Goal: Task Accomplishment & Management: Complete application form

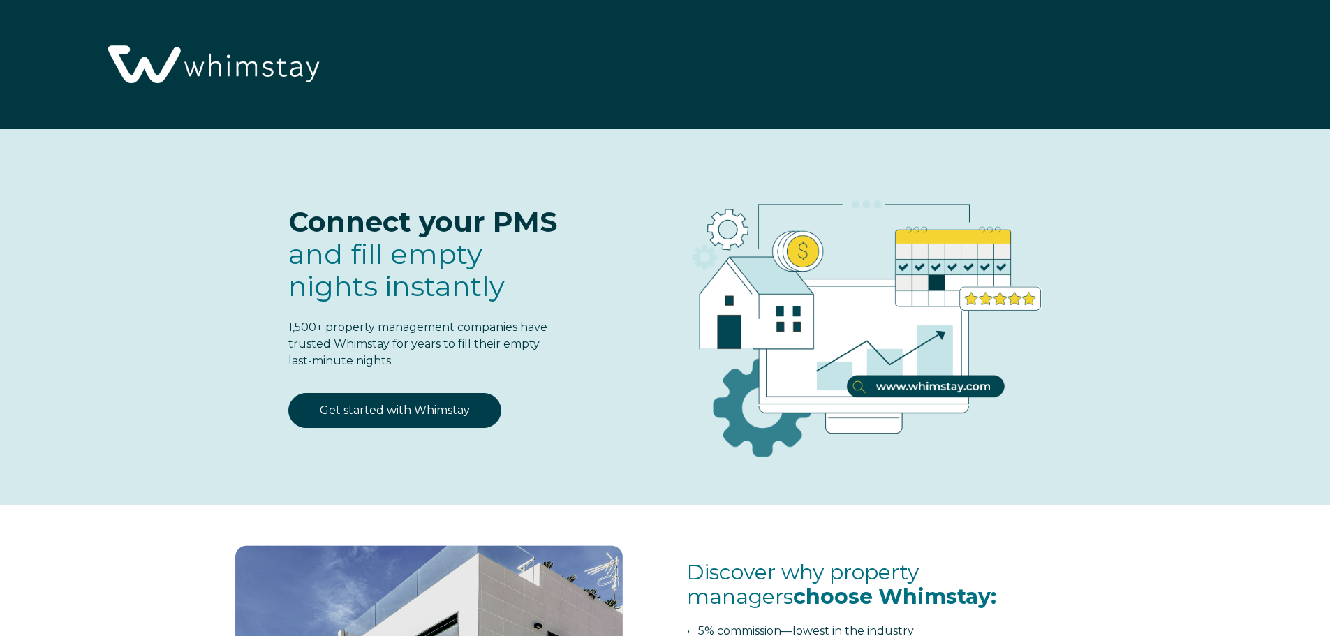
select select "US"
select select "Standard"
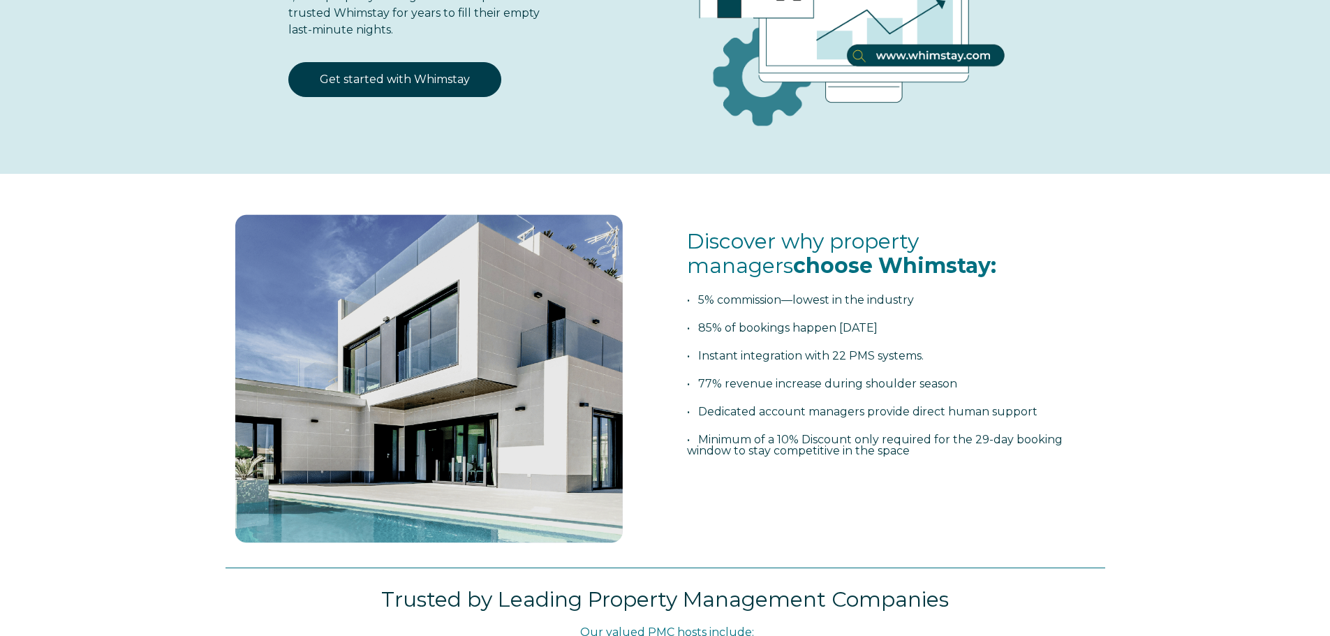
scroll to position [349, 0]
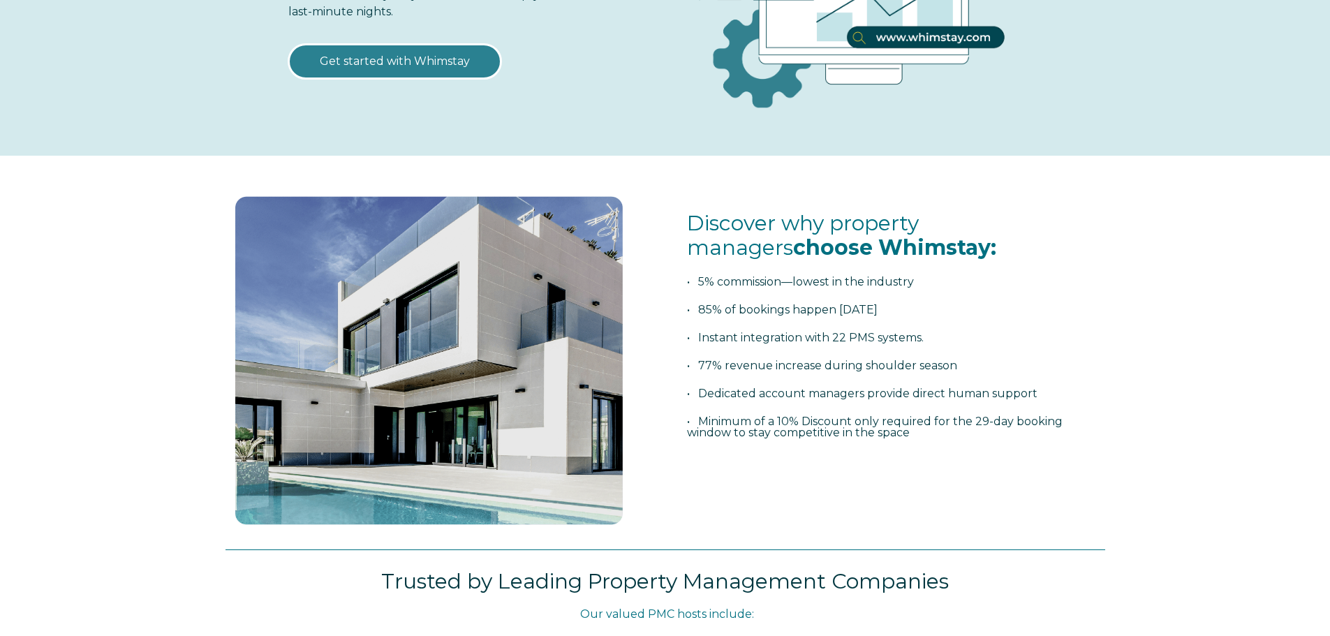
click at [411, 61] on link "Get started with Whimstay" at bounding box center [394, 61] width 213 height 35
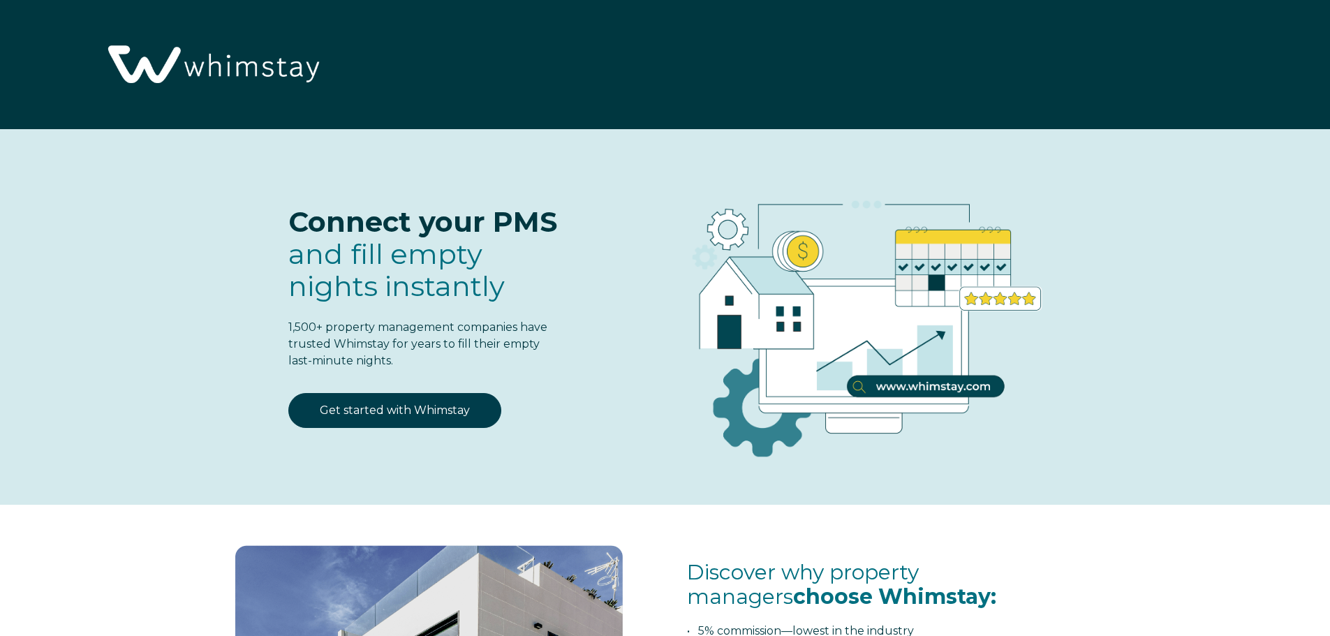
scroll to position [1828, 0]
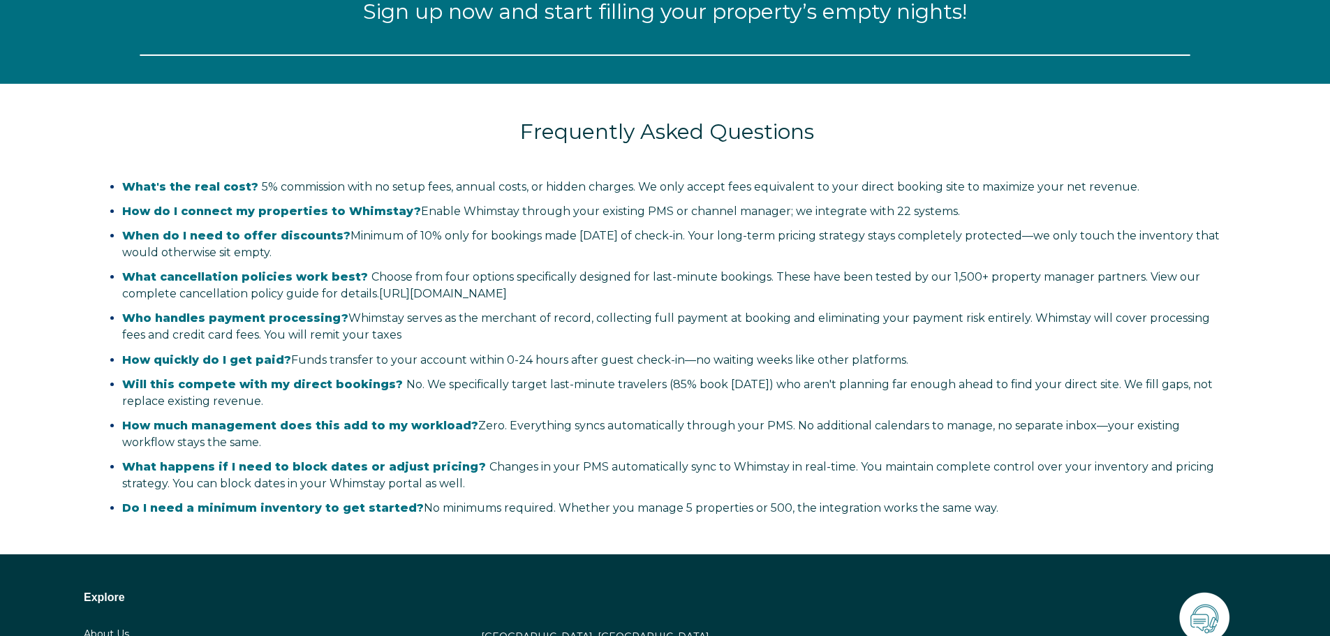
select select "US"
select select "Standard"
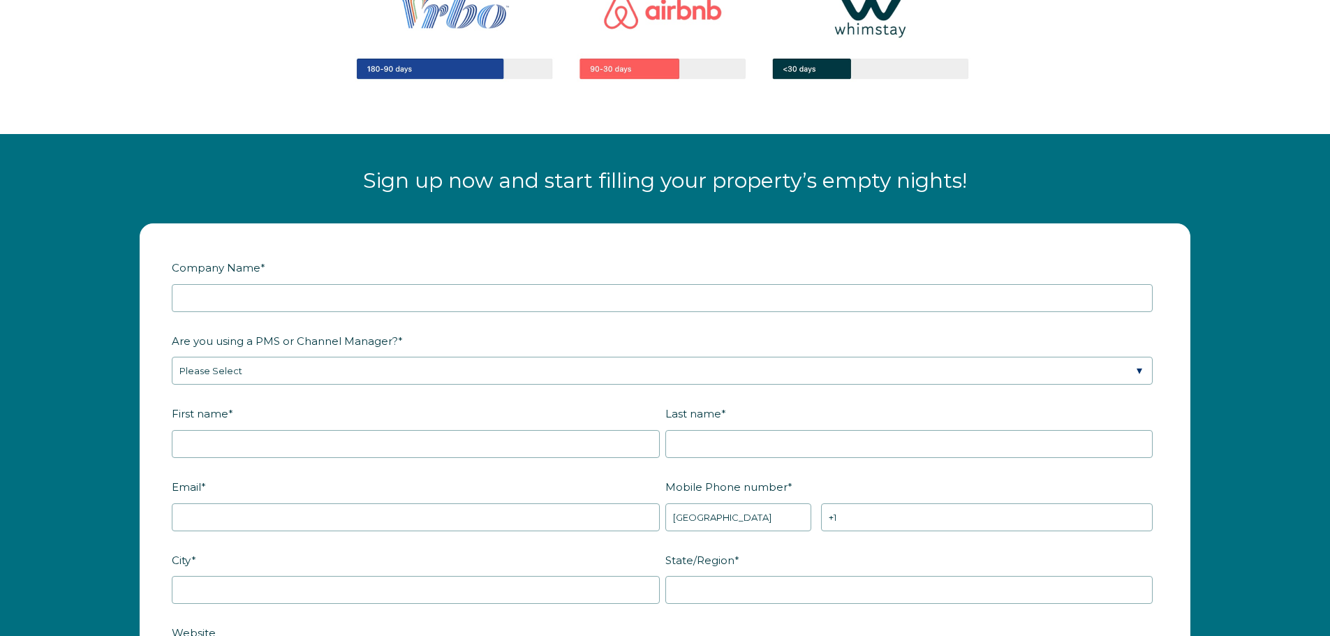
scroll to position [1693, 0]
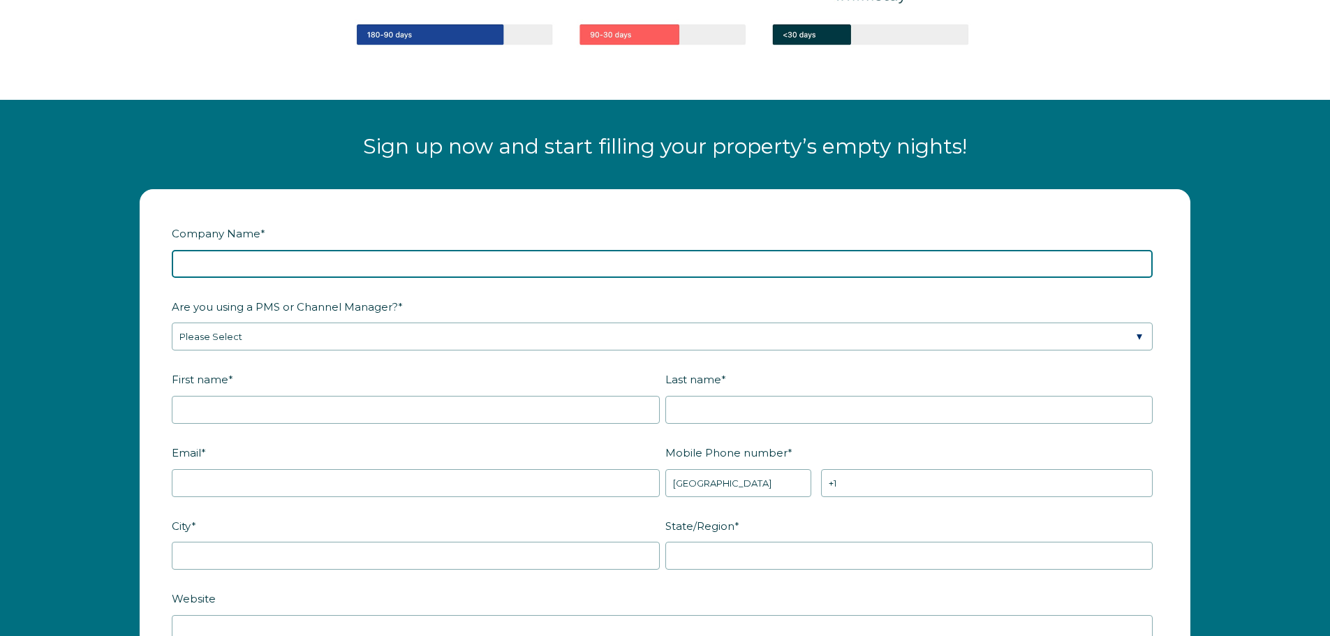
click at [263, 265] on input "Company Name *" at bounding box center [662, 264] width 981 height 28
click at [255, 267] on input "Company Name *" at bounding box center [662, 264] width 981 height 28
type input "Wade, Inc"
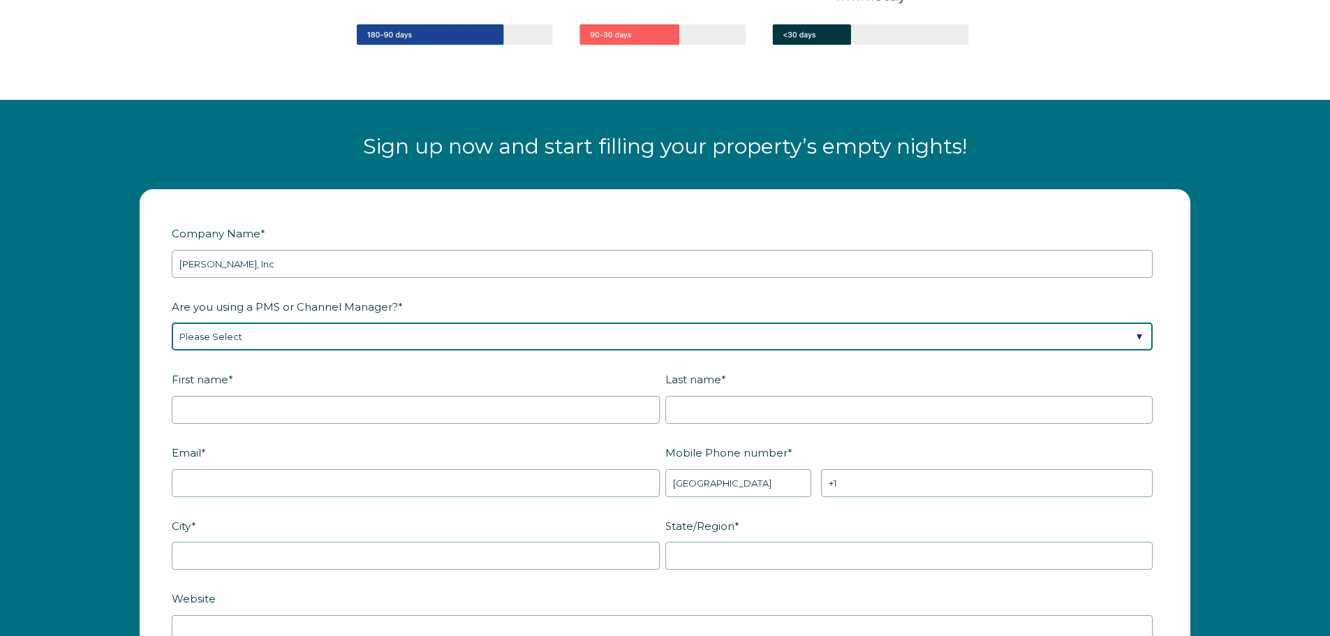
click at [255, 327] on select "Please Select Barefoot BookingPal Boost Brightside CiiRUS Escapia Guesty Hostaw…" at bounding box center [662, 336] width 981 height 28
select select "OwnerRez"
click at [172, 322] on select "Please Select Barefoot BookingPal Boost Brightside CiiRUS Escapia Guesty Hostaw…" at bounding box center [662, 336] width 981 height 28
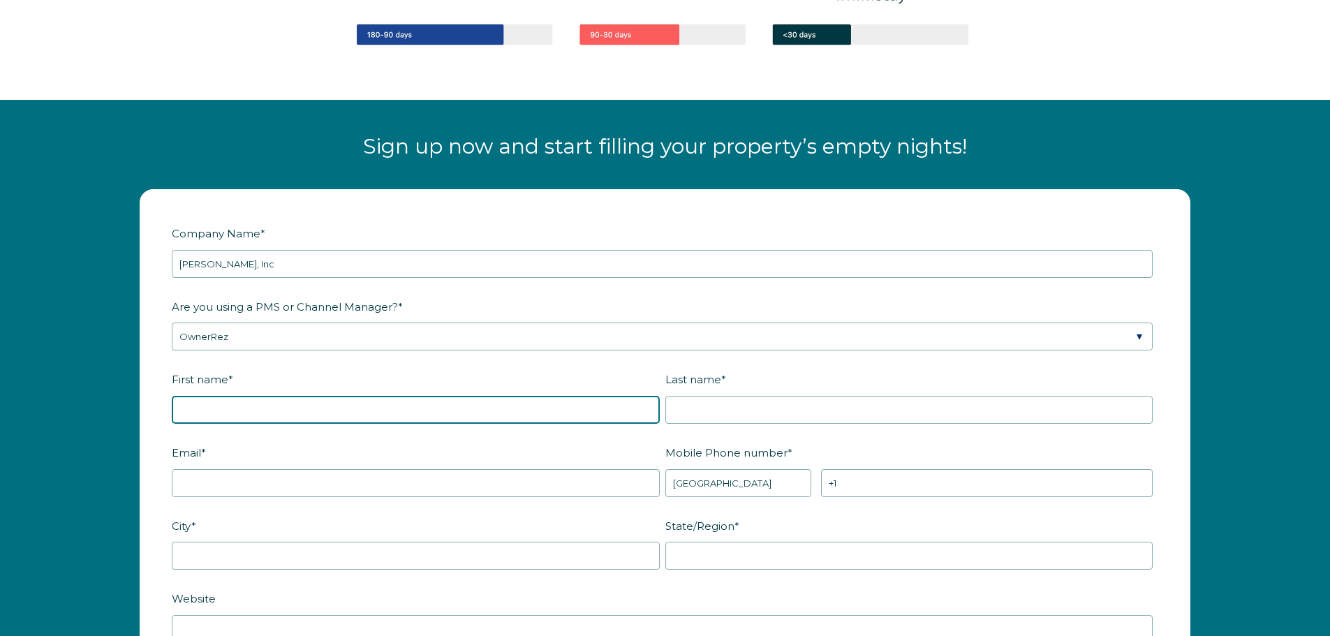
click at [226, 406] on input "First name *" at bounding box center [416, 410] width 488 height 28
type input "Donna"
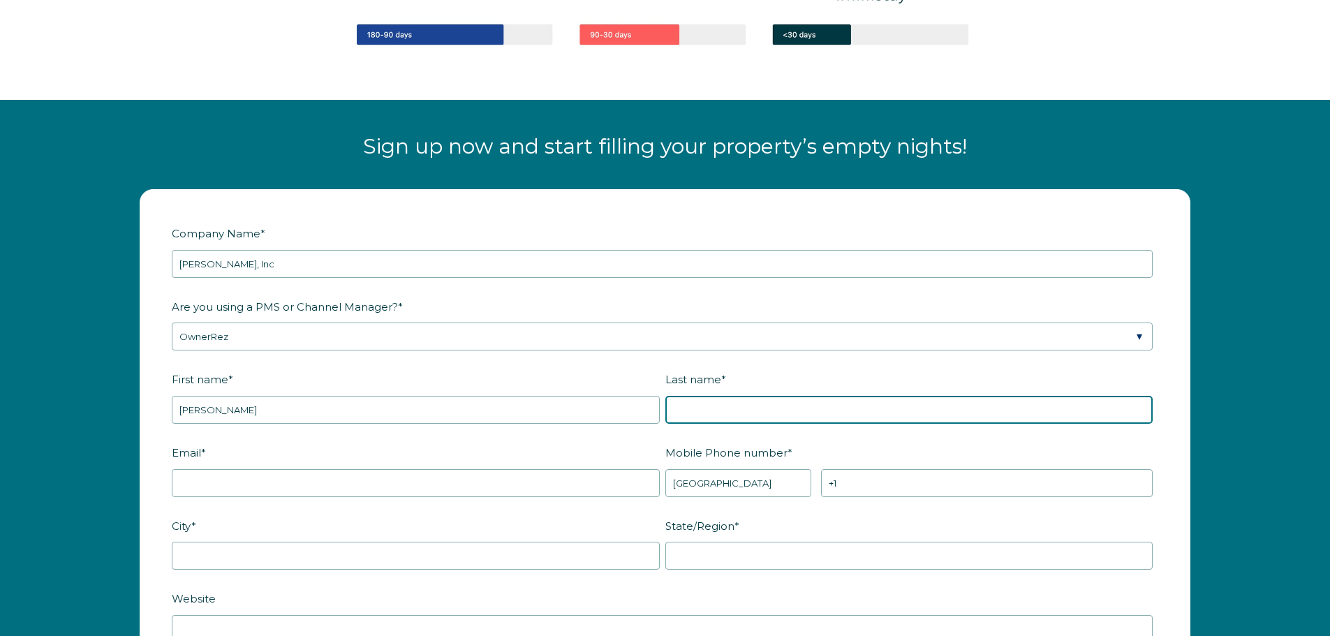
type input "Wade"
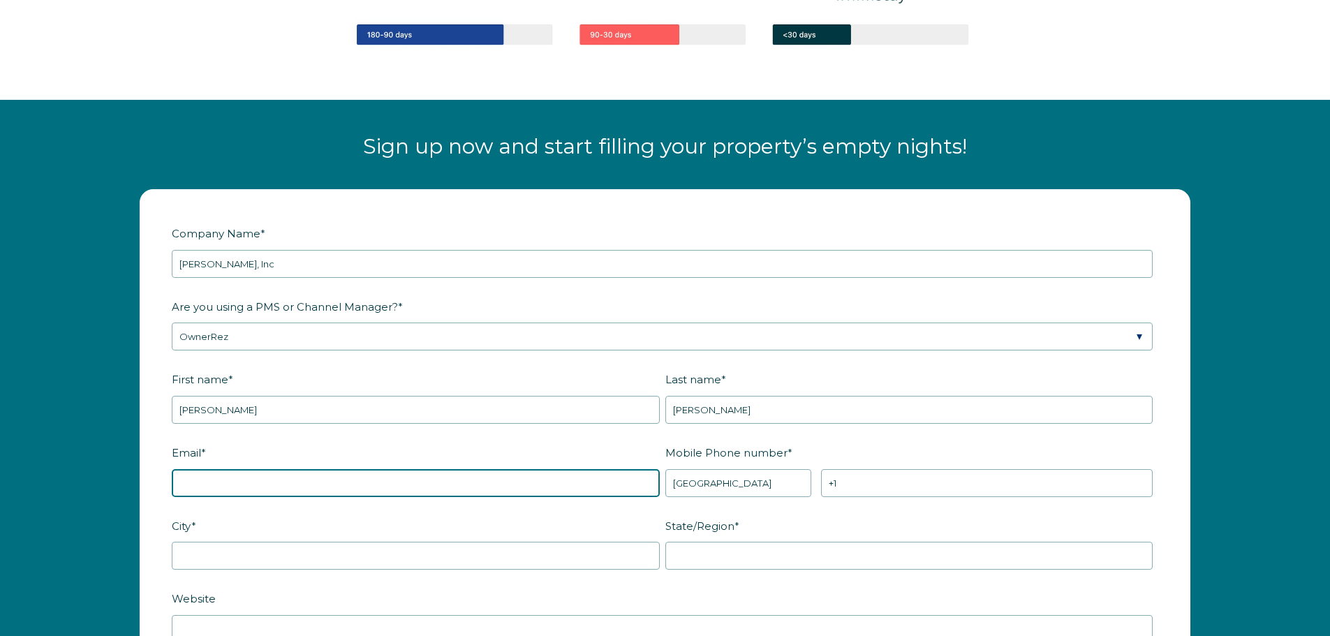
type input "dwade9922@gmail.com"
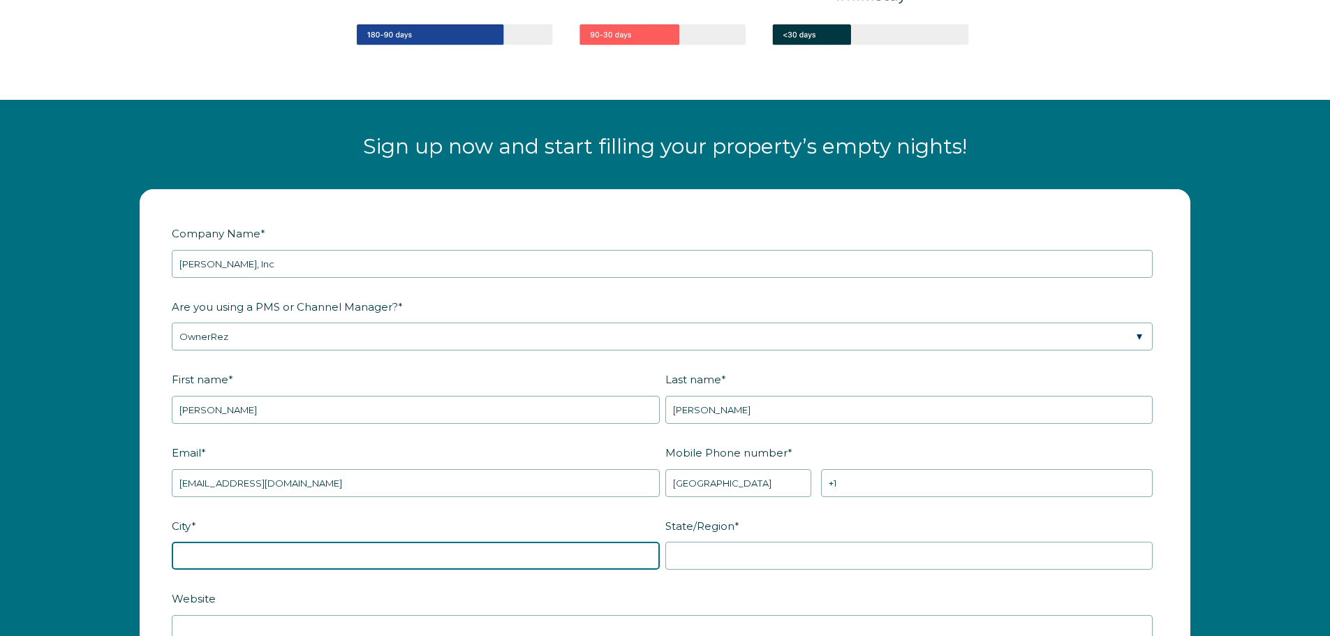
type input "Port Neches"
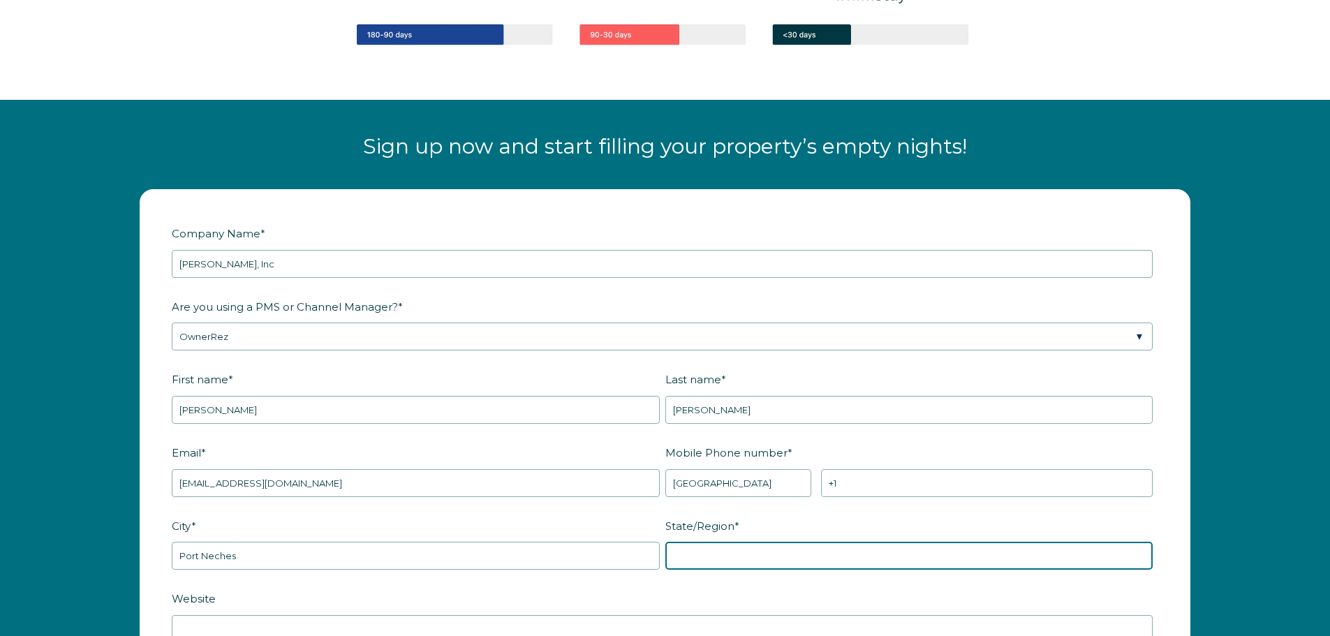
type input "TX"
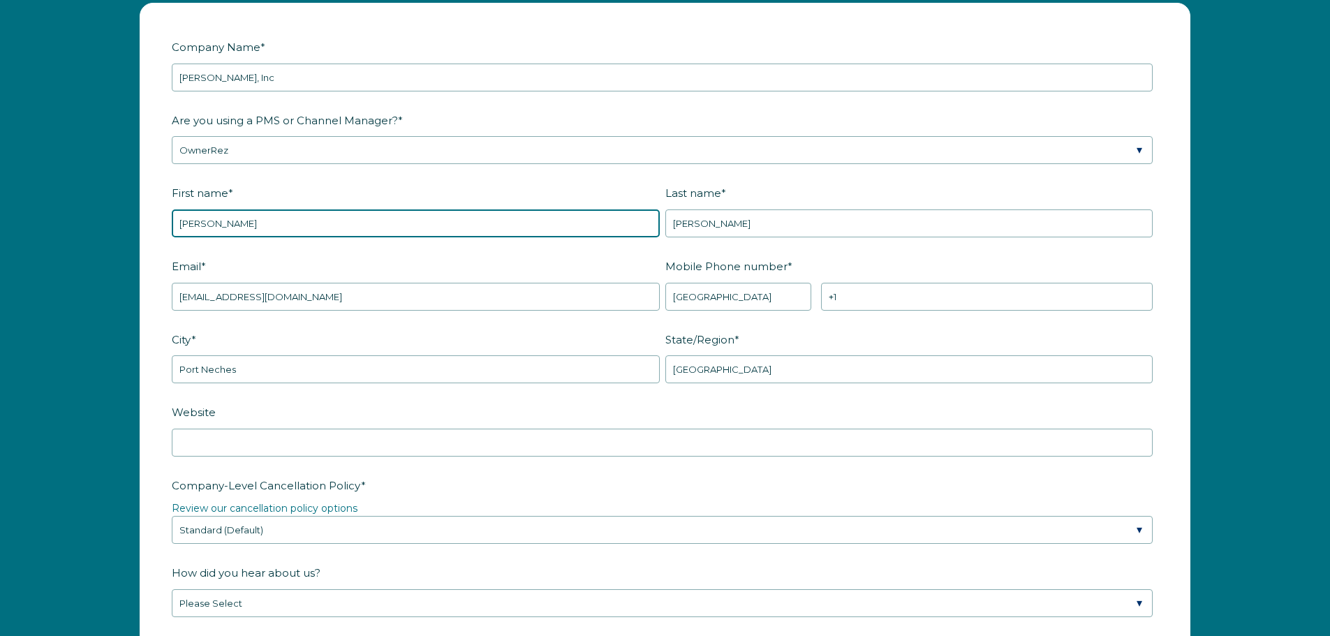
scroll to position [1903, 0]
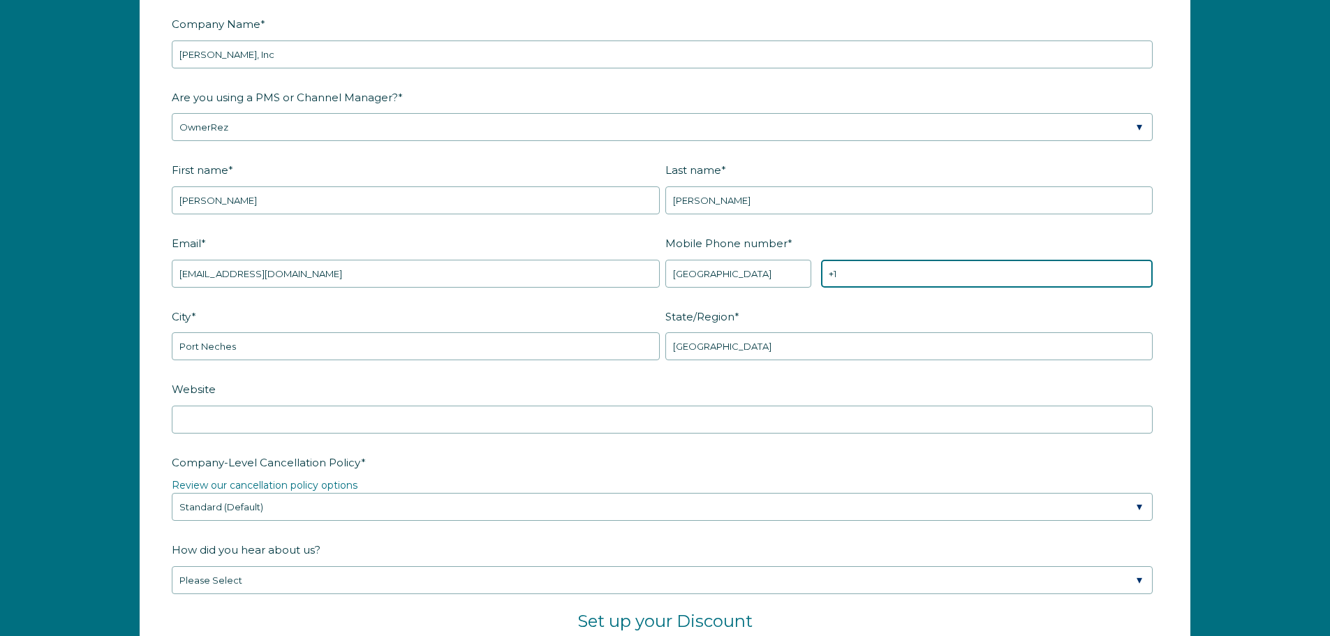
click at [915, 276] on input "+1" at bounding box center [987, 274] width 332 height 28
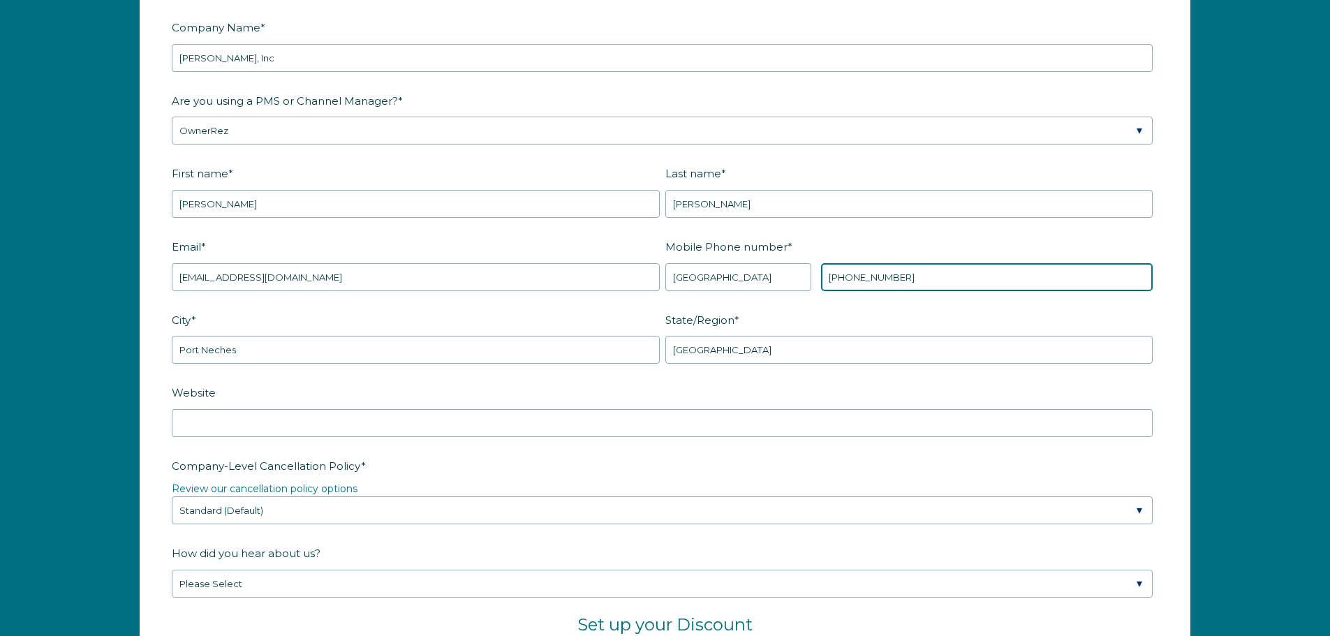
type input "+1 4095040800"
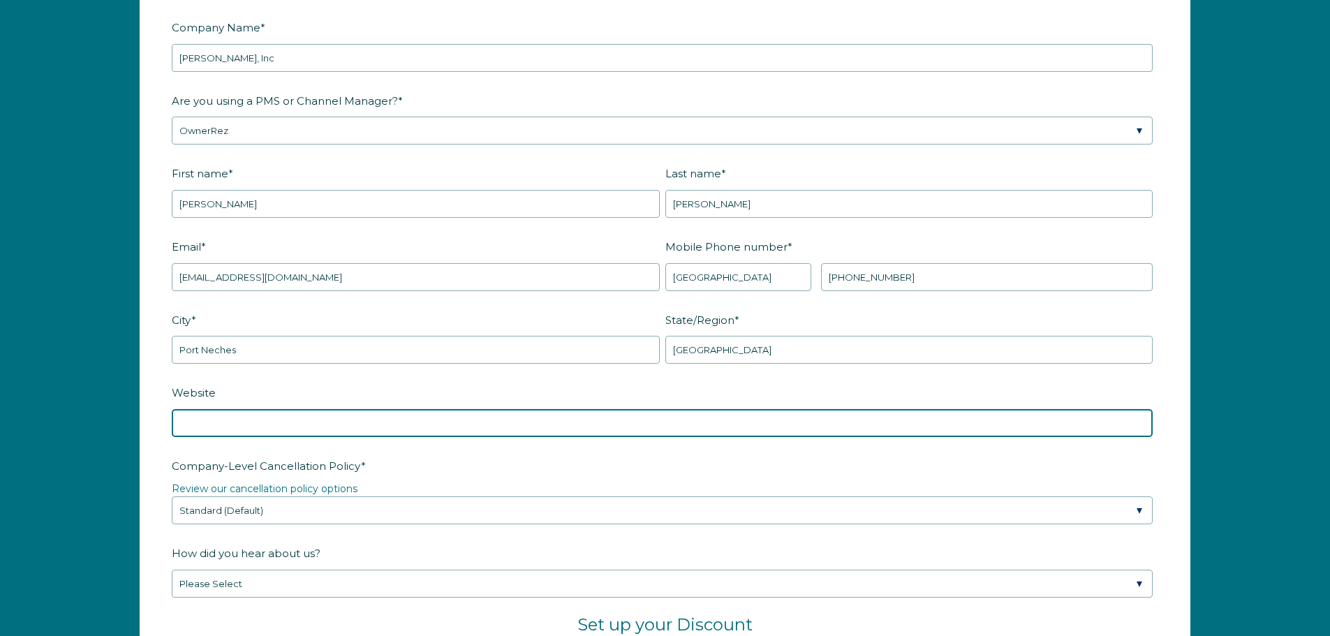
click at [516, 425] on input "Website" at bounding box center [662, 423] width 981 height 28
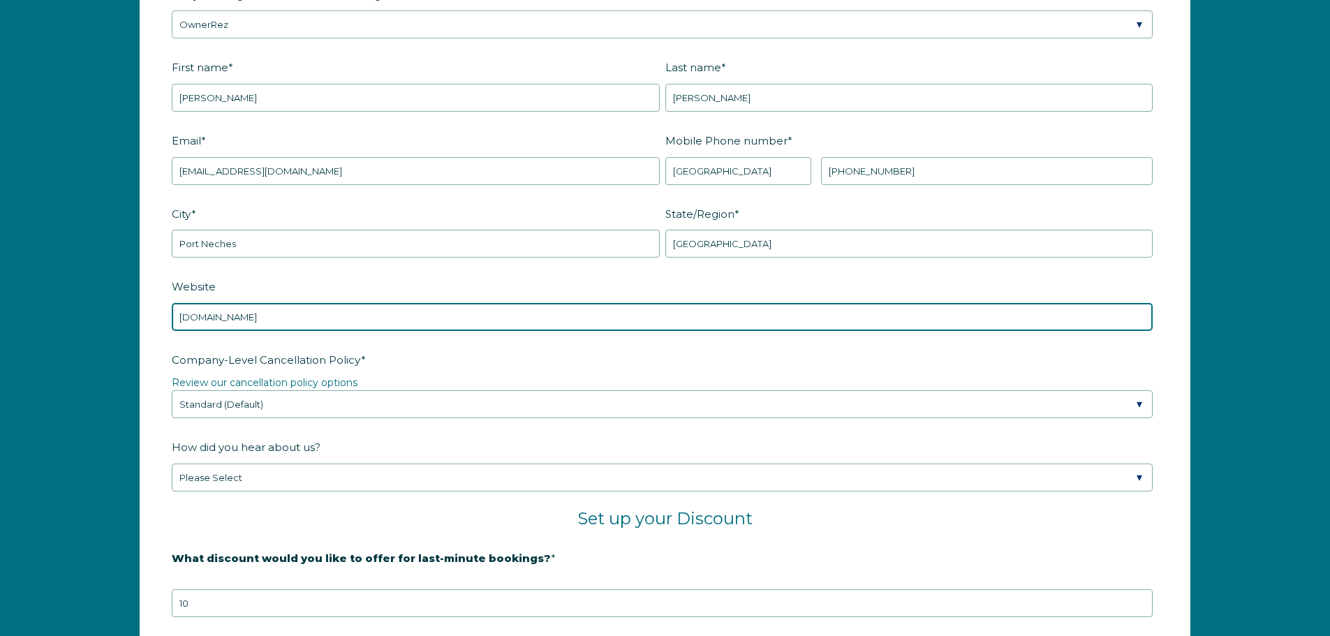
scroll to position [2108, 0]
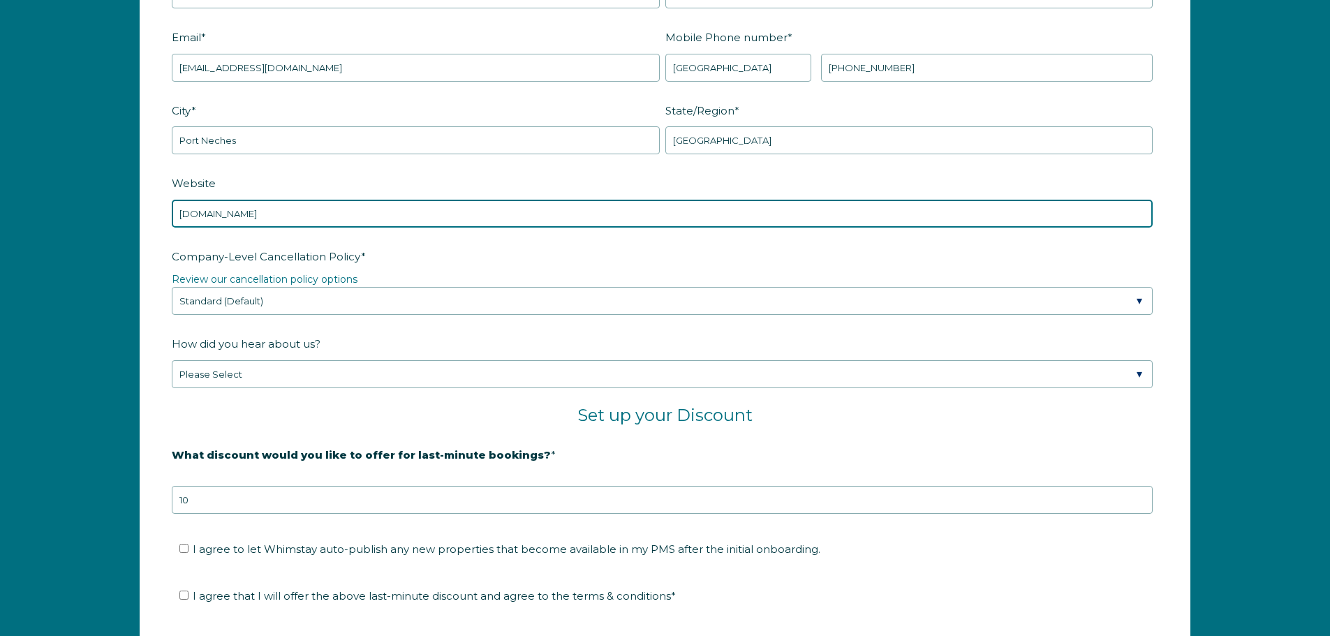
type input "www.rentwownow.com"
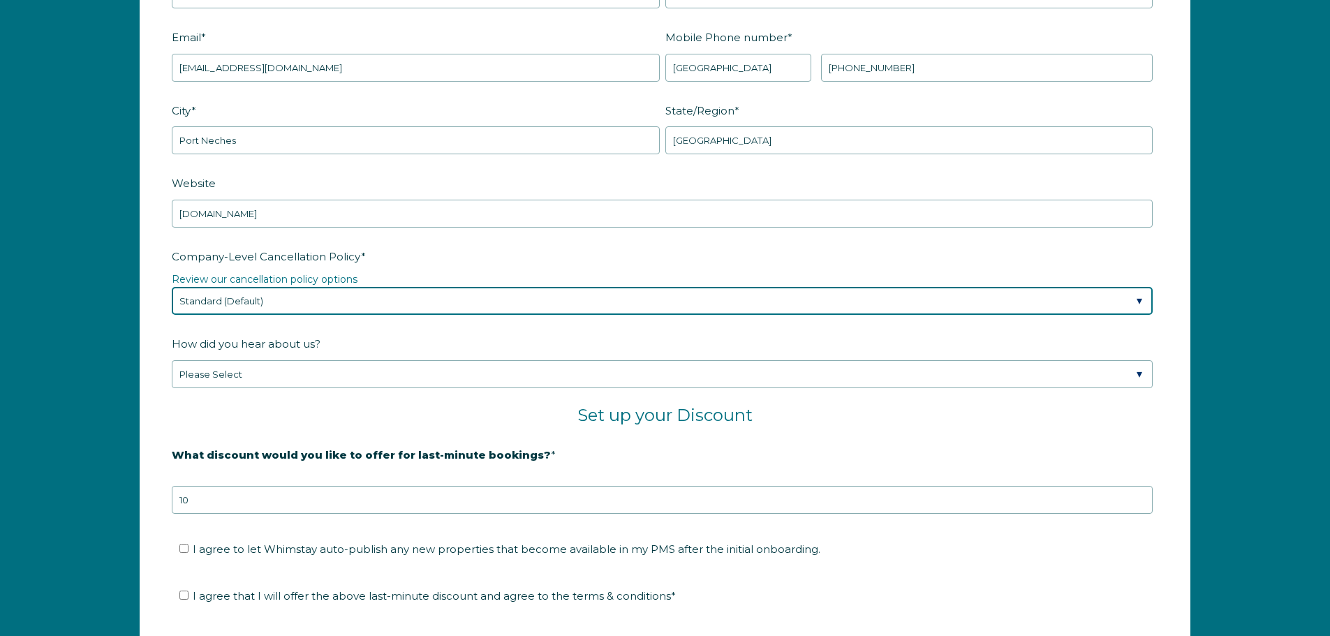
click at [267, 297] on select "Please Select Partial Standard (Default) Moderate Strict" at bounding box center [662, 301] width 981 height 28
click at [172, 287] on select "Please Select Partial Standard (Default) Moderate Strict" at bounding box center [662, 301] width 981 height 28
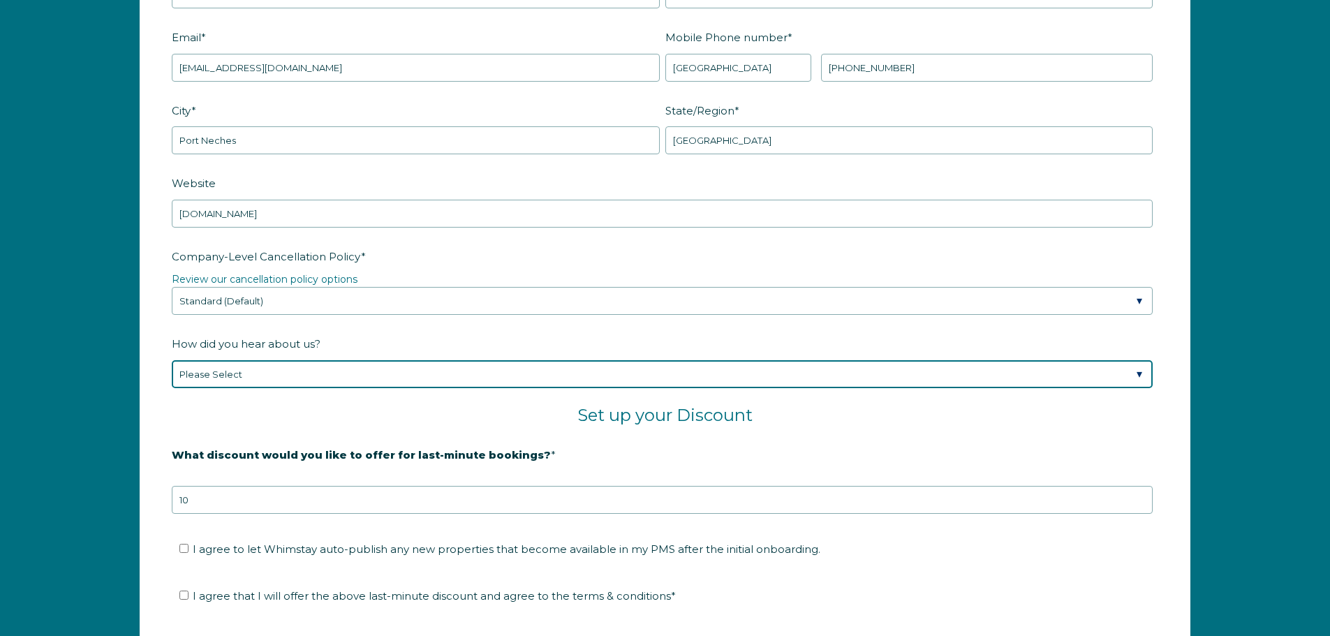
click at [267, 371] on select "Please Select Found Whimstay through a Google search Spoke to a Whimstay salesp…" at bounding box center [662, 374] width 981 height 28
select select "Event or Conference"
click at [172, 360] on select "Please Select Found Whimstay through a Google search Spoke to a Whimstay salesp…" at bounding box center [662, 374] width 981 height 28
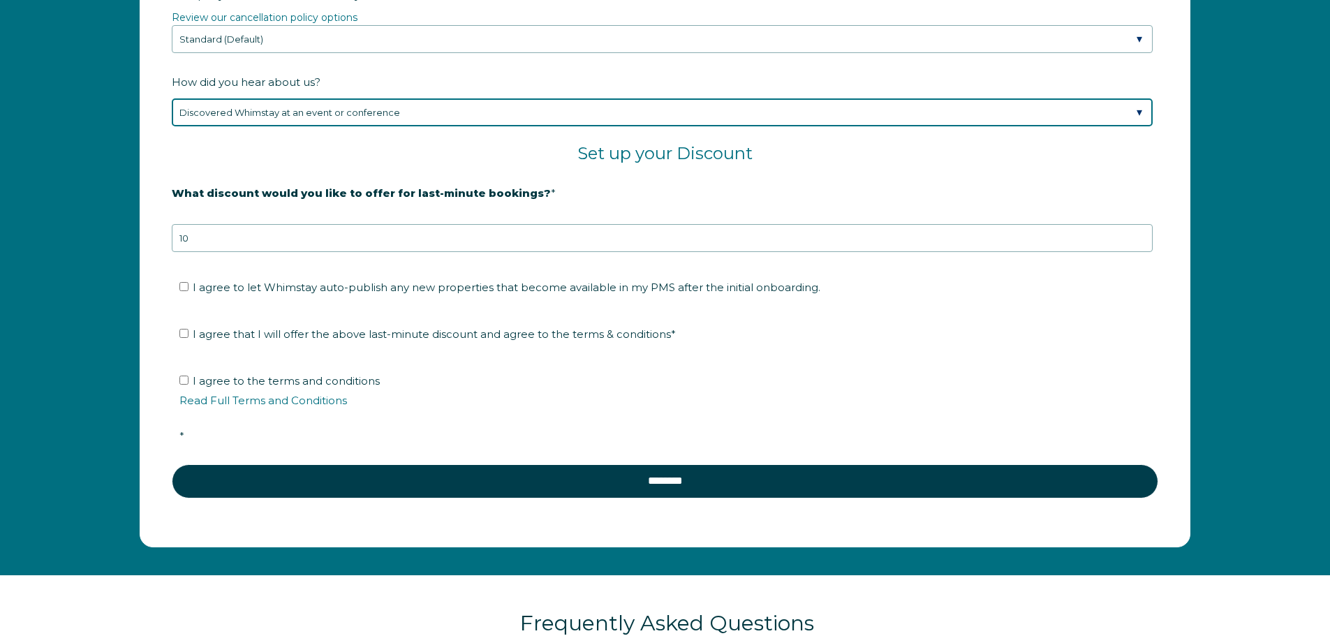
scroll to position [2388, 0]
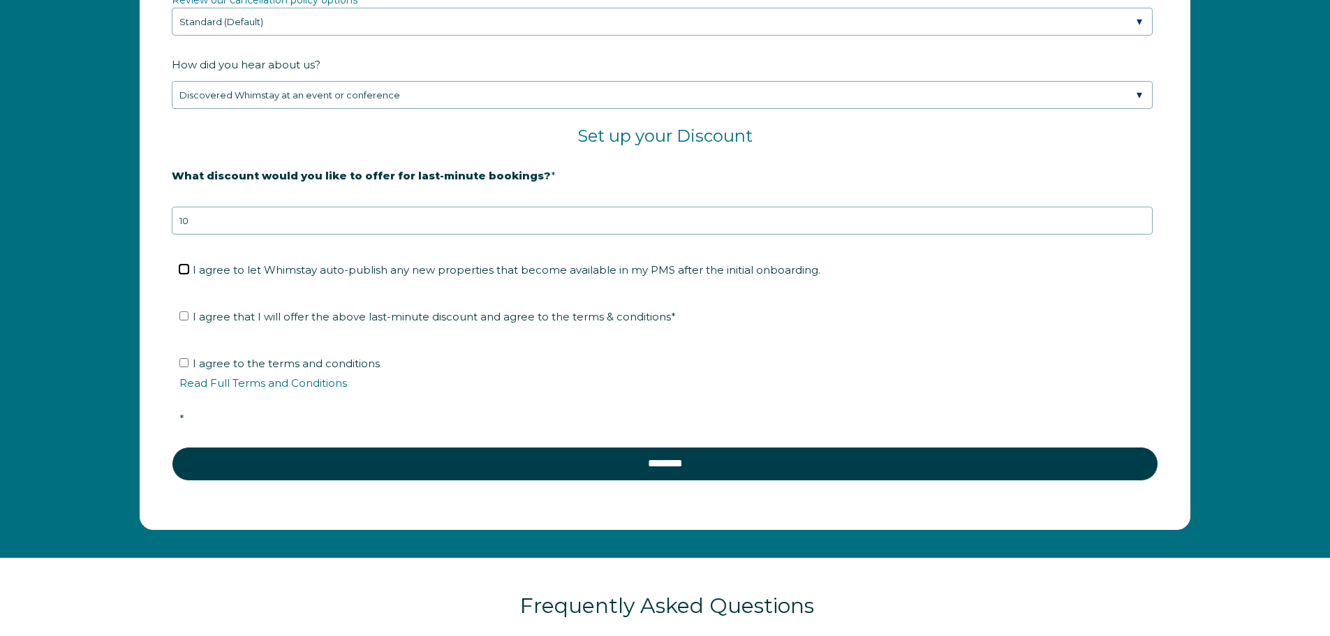
click at [186, 269] on input "I agree to let Whimstay auto-publish any new properties that become available i…" at bounding box center [183, 269] width 9 height 9
checkbox input "true"
click at [184, 318] on input "I agree that I will offer the above last-minute discount and agree to the terms…" at bounding box center [183, 315] width 9 height 9
checkbox input "true"
click at [183, 359] on input "I agree to the terms and conditions Read Full Terms and Conditions *" at bounding box center [183, 362] width 9 height 9
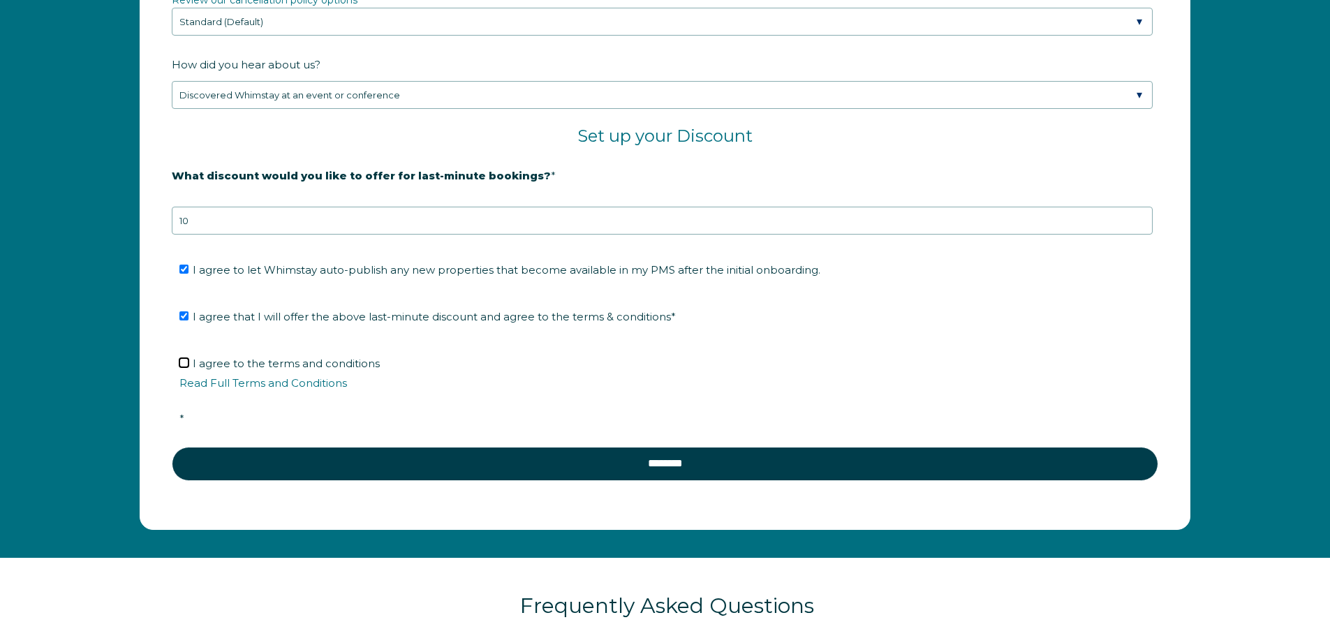
checkbox input "true"
click at [241, 385] on link "Read Full Terms and Conditions" at bounding box center [263, 382] width 168 height 13
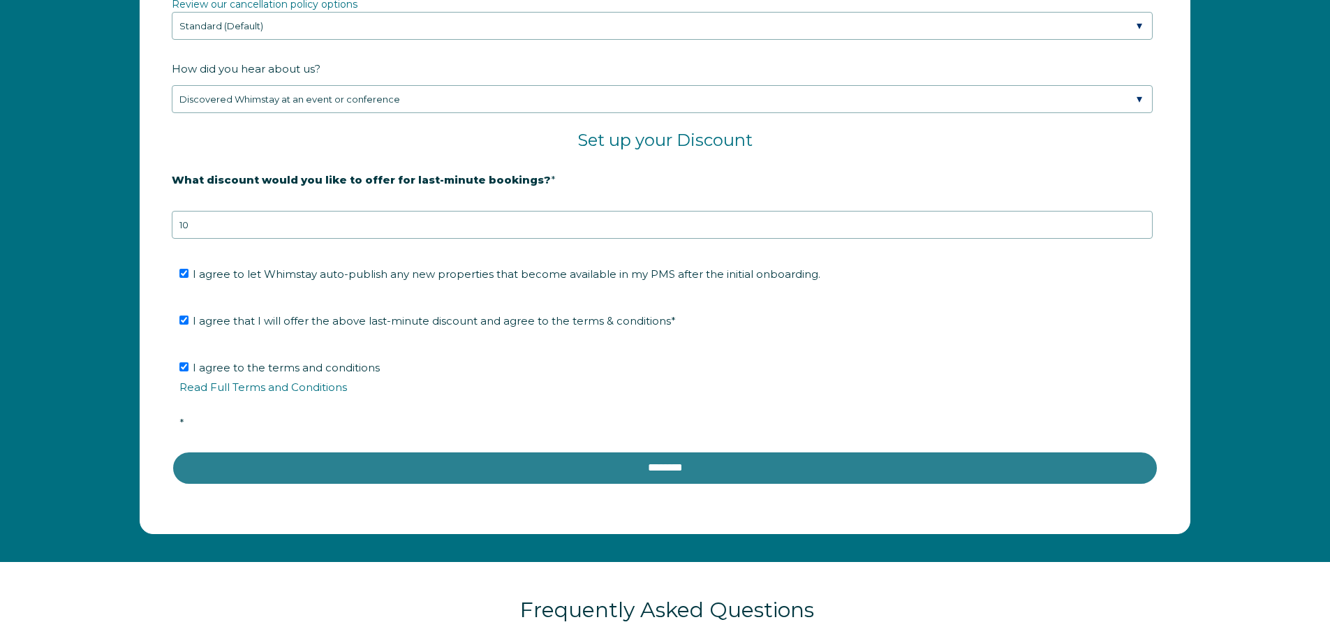
click at [676, 470] on input "********" at bounding box center [665, 468] width 986 height 34
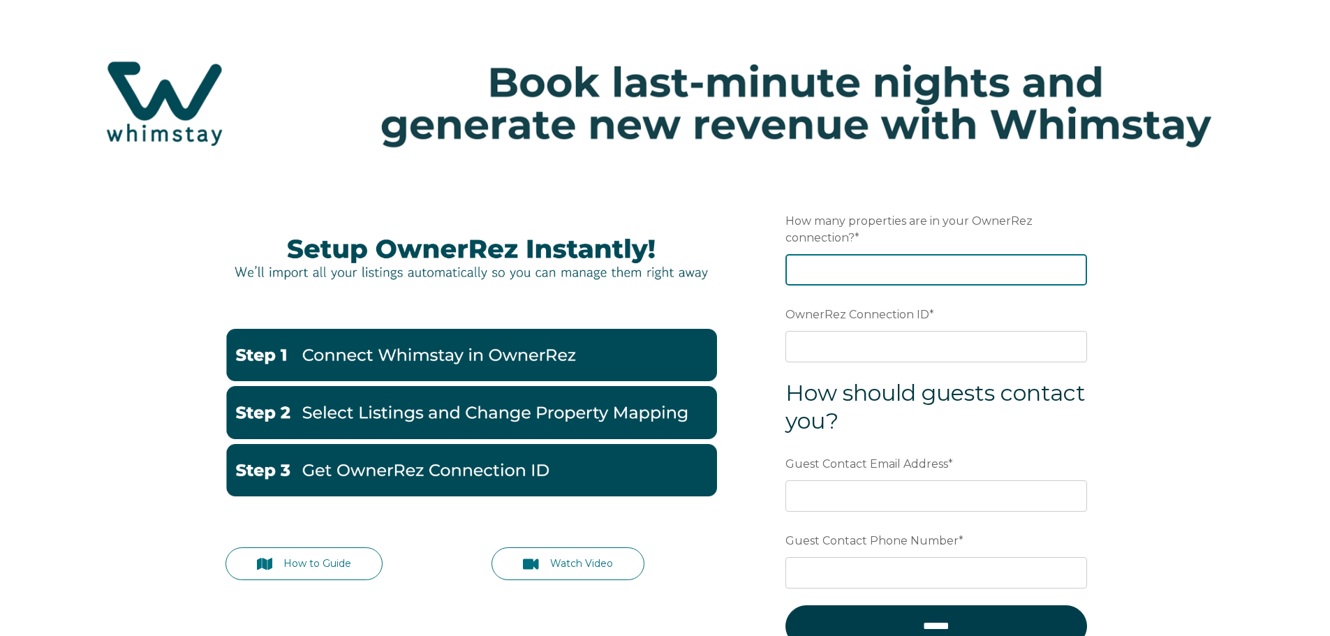
click at [801, 263] on input "How many properties are in your OwnerRez connection? *" at bounding box center [936, 269] width 302 height 31
type input "1"
click at [1071, 263] on input "1" at bounding box center [936, 269] width 302 height 31
type input "48"
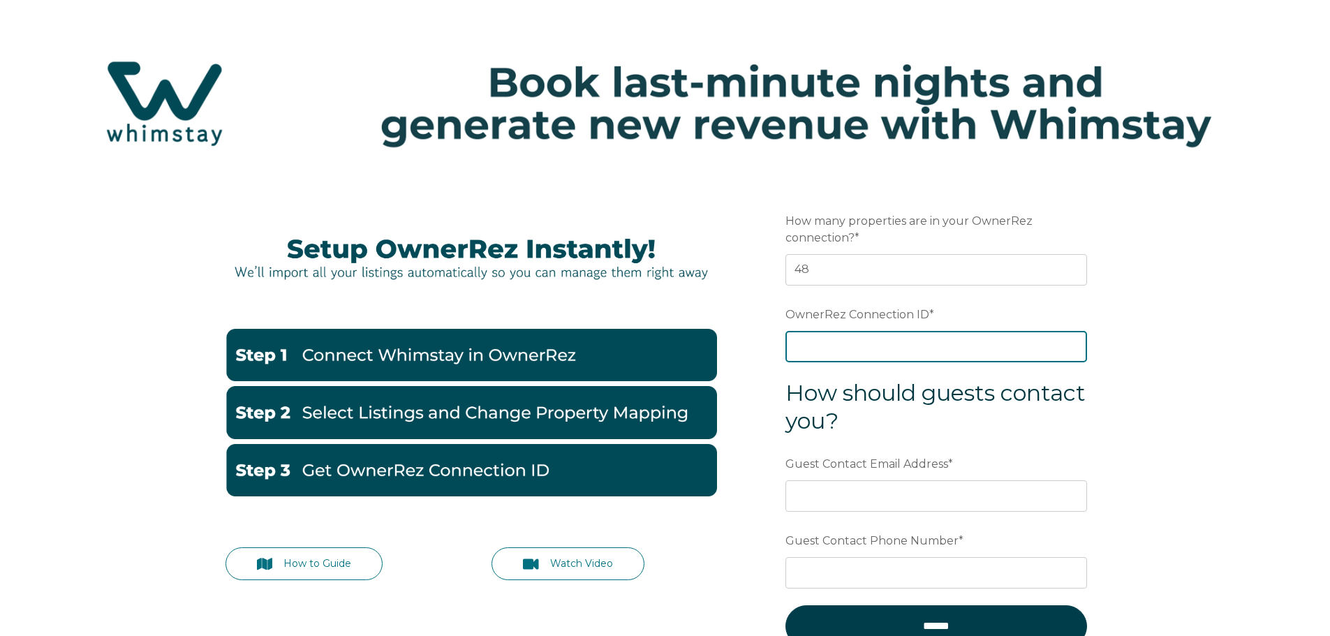
click at [1019, 344] on input "OwnerRez Connection ID *" at bounding box center [936, 346] width 302 height 31
type input "ora7ccddc95ax"
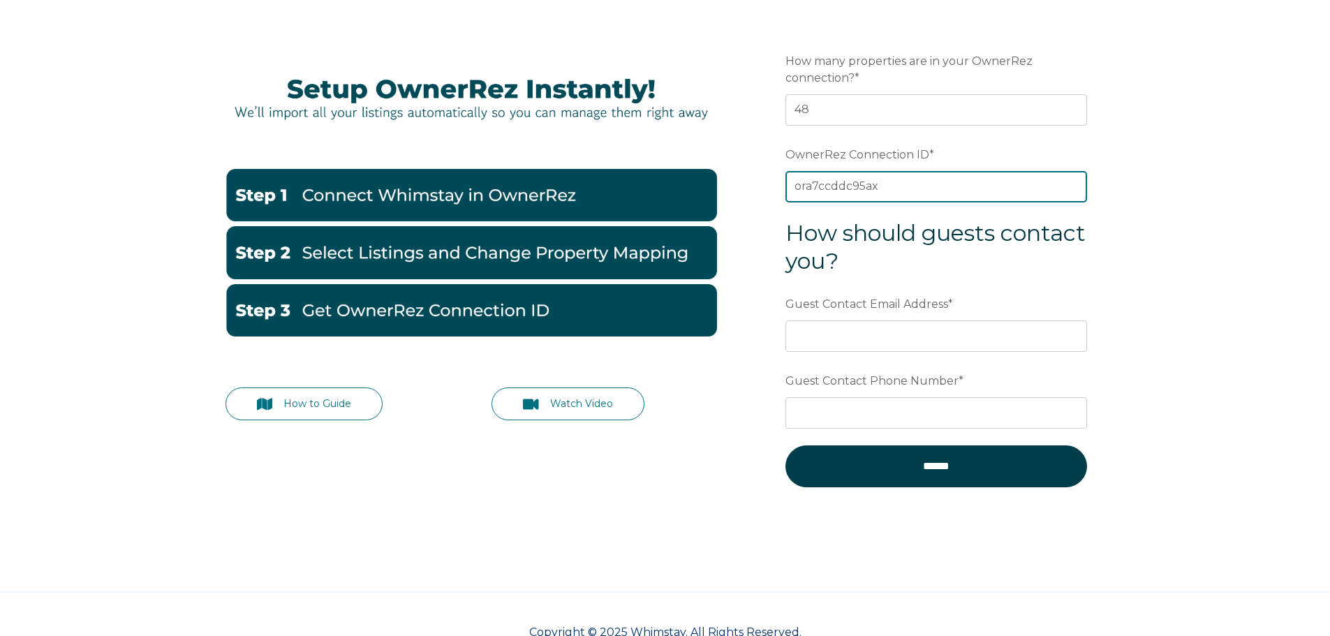
scroll to position [198, 0]
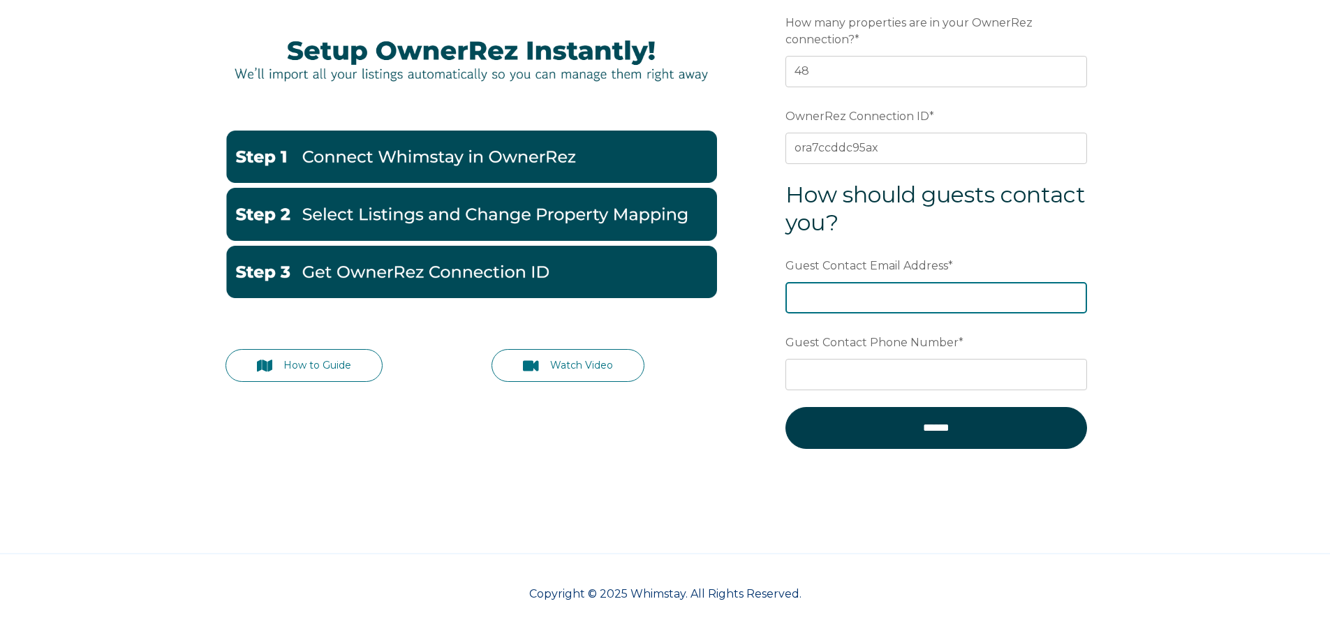
click at [858, 296] on input "Guest Contact Email Address *" at bounding box center [936, 297] width 302 height 31
type input "dwade9922@gmail.com"
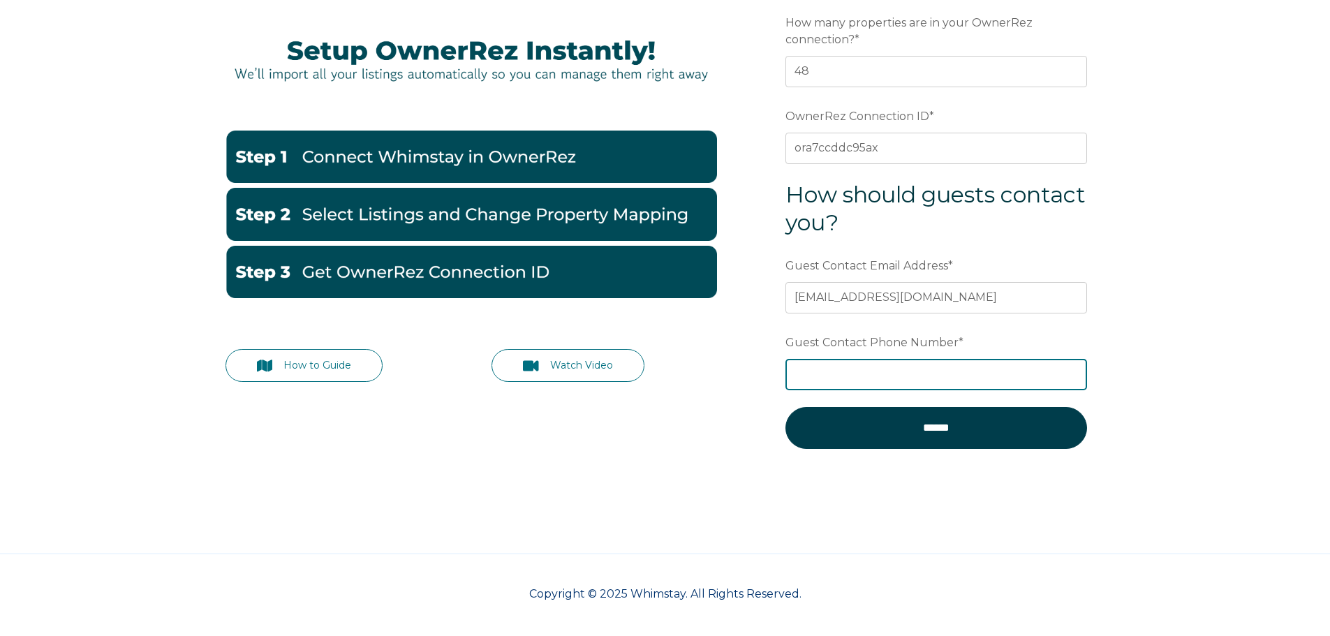
click at [902, 370] on input "Guest Contact Phone Number *" at bounding box center [936, 374] width 302 height 31
type input "4093592622"
